Goal: Task Accomplishment & Management: Use online tool/utility

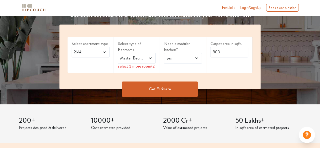
scroll to position [88, 0]
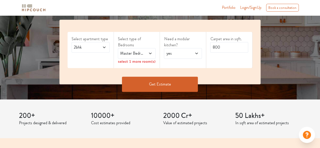
click at [106, 47] on icon at bounding box center [104, 47] width 4 height 4
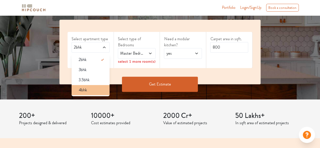
click at [90, 93] on li "4bhk" at bounding box center [91, 90] width 38 height 10
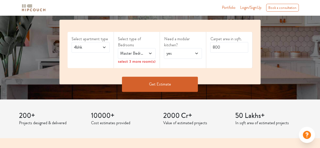
click at [146, 55] on span at bounding box center [148, 53] width 8 height 6
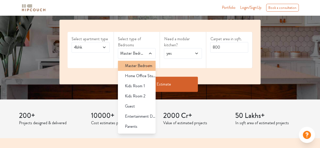
click at [137, 67] on span "Master Bedroom" at bounding box center [138, 66] width 27 height 6
click at [134, 67] on span "Master Bedroom" at bounding box center [138, 66] width 27 height 6
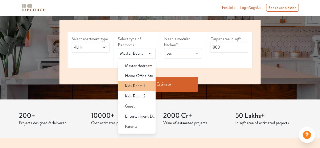
click at [137, 89] on li "Kids Room 1" at bounding box center [137, 86] width 38 height 10
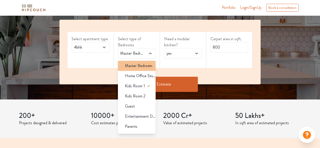
click at [146, 68] on icon at bounding box center [149, 66] width 6 height 6
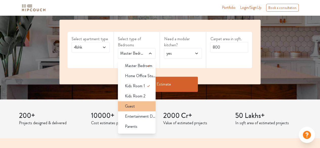
click at [133, 106] on span "Guest" at bounding box center [130, 106] width 10 height 6
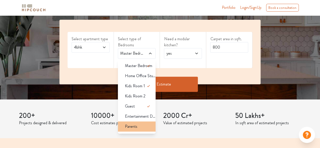
click at [129, 128] on span "Parents" at bounding box center [131, 127] width 12 height 6
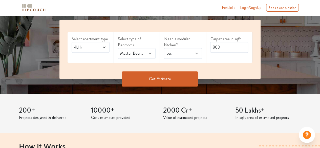
click at [193, 52] on span at bounding box center [195, 53] width 8 height 6
click at [226, 47] on input "800" at bounding box center [230, 47] width 38 height 11
drag, startPoint x: 222, startPoint y: 46, endPoint x: 200, endPoint y: 49, distance: 22.7
click at [200, 49] on div "Select apartment type 4bhk Select type of Bedrooms Master Bedroom,Kids Room 1,G…" at bounding box center [160, 49] width 201 height 59
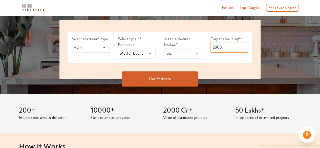
type input "2800"
click at [169, 79] on button "Get Estimate" at bounding box center [160, 78] width 76 height 15
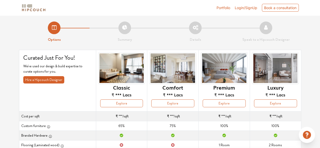
click at [318, 39] on div "Options Summary Details Speak to a Hipcouch Designer Curated Just For You! We'v…" at bounding box center [160, 129] width 320 height 228
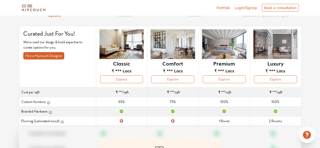
scroll to position [4, 0]
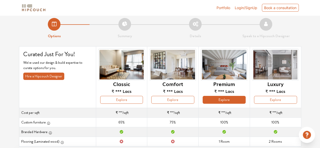
click at [224, 103] on button "Explore" at bounding box center [224, 100] width 43 height 8
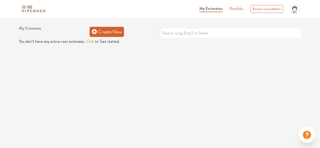
click at [105, 31] on link "Create New" at bounding box center [107, 32] width 34 height 10
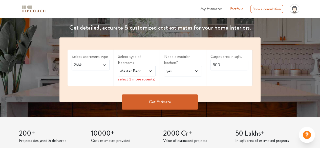
scroll to position [93, 0]
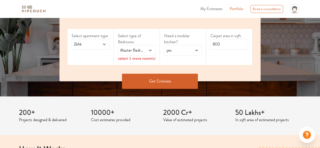
click at [104, 45] on icon at bounding box center [104, 44] width 4 height 4
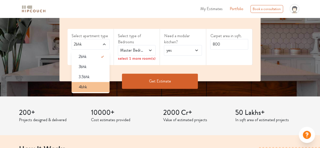
click at [88, 85] on div "4bhk" at bounding box center [92, 87] width 35 height 6
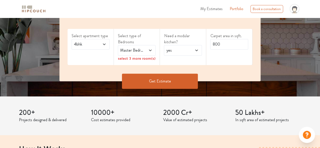
click at [137, 51] on span "Master Bedroom" at bounding box center [131, 50] width 25 height 6
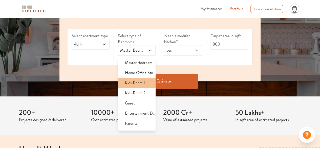
click at [131, 85] on span "Kids Room 1" at bounding box center [135, 83] width 20 height 6
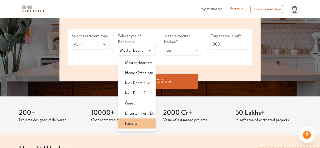
click at [130, 124] on span "Parents" at bounding box center [131, 124] width 12 height 6
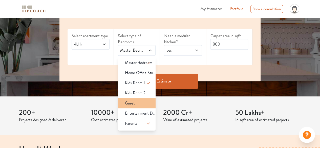
click at [128, 100] on li "Guest" at bounding box center [137, 103] width 38 height 10
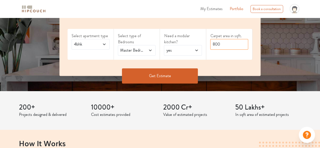
click at [221, 44] on input "800" at bounding box center [230, 44] width 38 height 11
type input "8"
type input "2900"
click at [165, 76] on button "Get Estimate" at bounding box center [160, 75] width 76 height 15
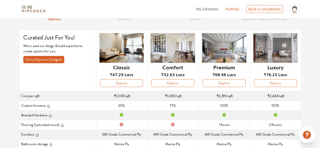
scroll to position [16, 0]
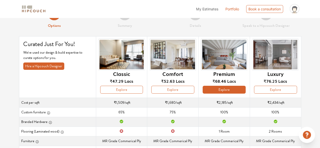
click at [226, 93] on button "Explore" at bounding box center [224, 90] width 43 height 8
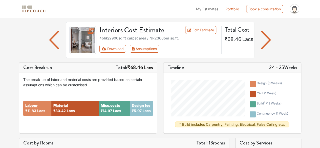
scroll to position [30, 0]
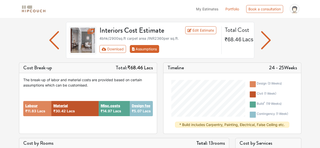
click at [145, 52] on button "Assumptions" at bounding box center [145, 49] width 30 height 8
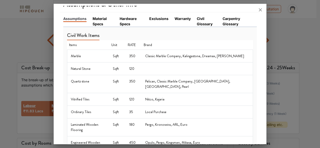
scroll to position [0, 0]
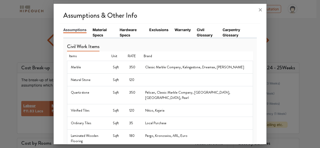
click at [100, 33] on link "Material Specs" at bounding box center [103, 32] width 21 height 11
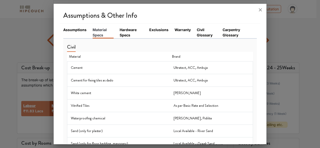
click at [123, 29] on link "Hardware Specs" at bounding box center [132, 32] width 24 height 11
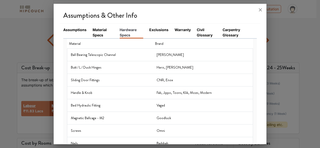
click at [158, 31] on link "Exclusions" at bounding box center [158, 29] width 19 height 5
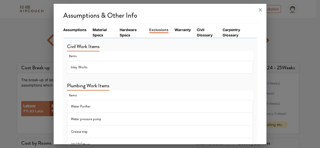
click at [179, 32] on link "Warranty" at bounding box center [183, 29] width 16 height 5
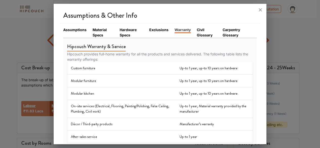
click at [202, 29] on link "Civil Glossary" at bounding box center [207, 32] width 20 height 11
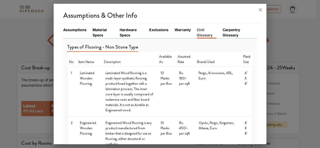
click at [224, 31] on link "Carpentry Glossary" at bounding box center [237, 32] width 28 height 11
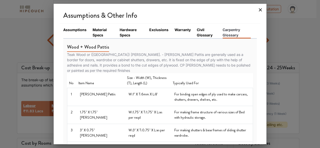
click at [259, 9] on icon at bounding box center [261, 10] width 8 height 8
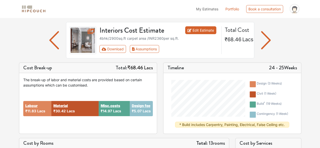
click at [197, 29] on link "Edit Estimate" at bounding box center [200, 30] width 31 height 8
